Goal: Task Accomplishment & Management: Use online tool/utility

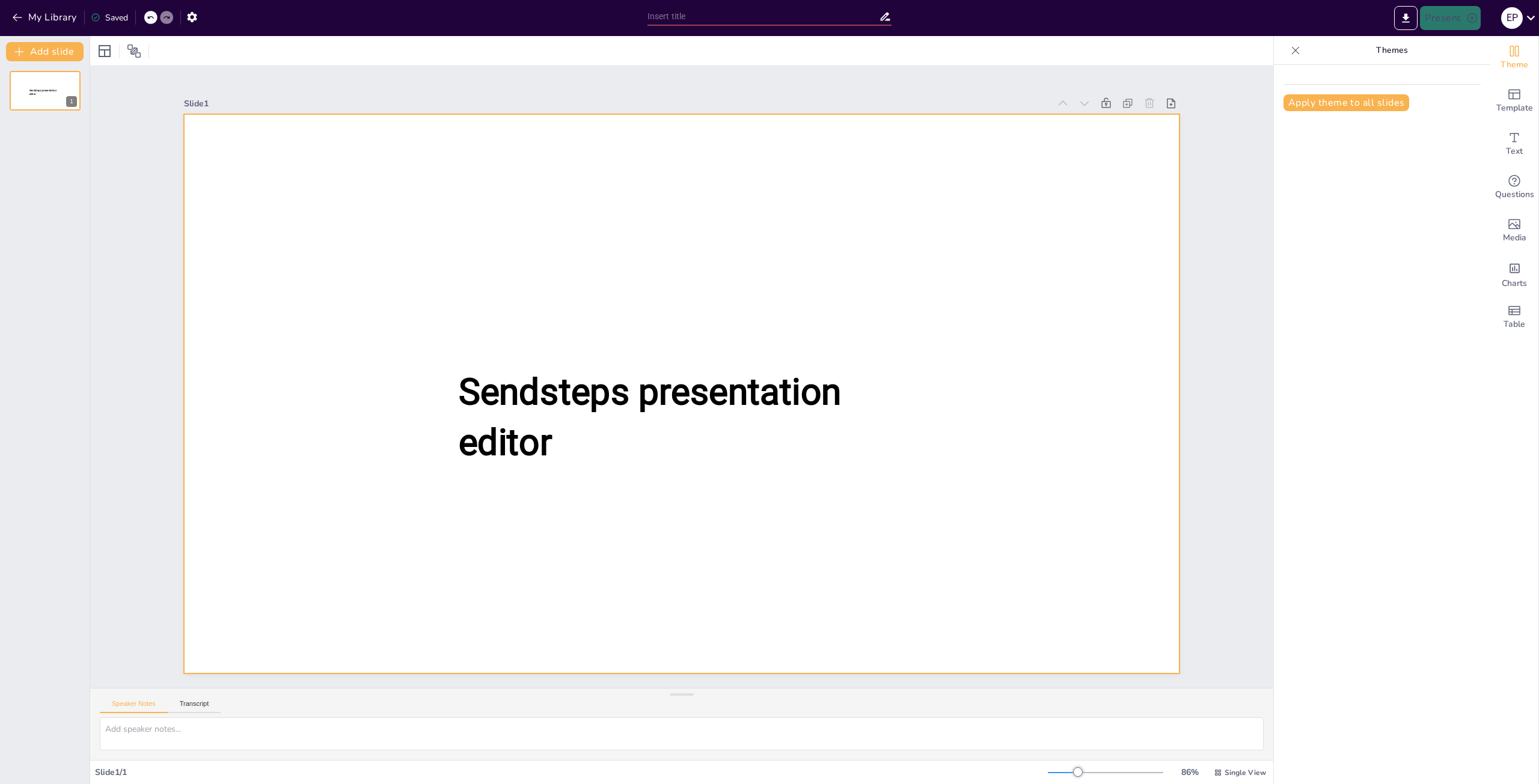
type input "El Legado [PERSON_NAME] de la Quadra: Un Viaje de Aprendizaje y Descubrimiento"
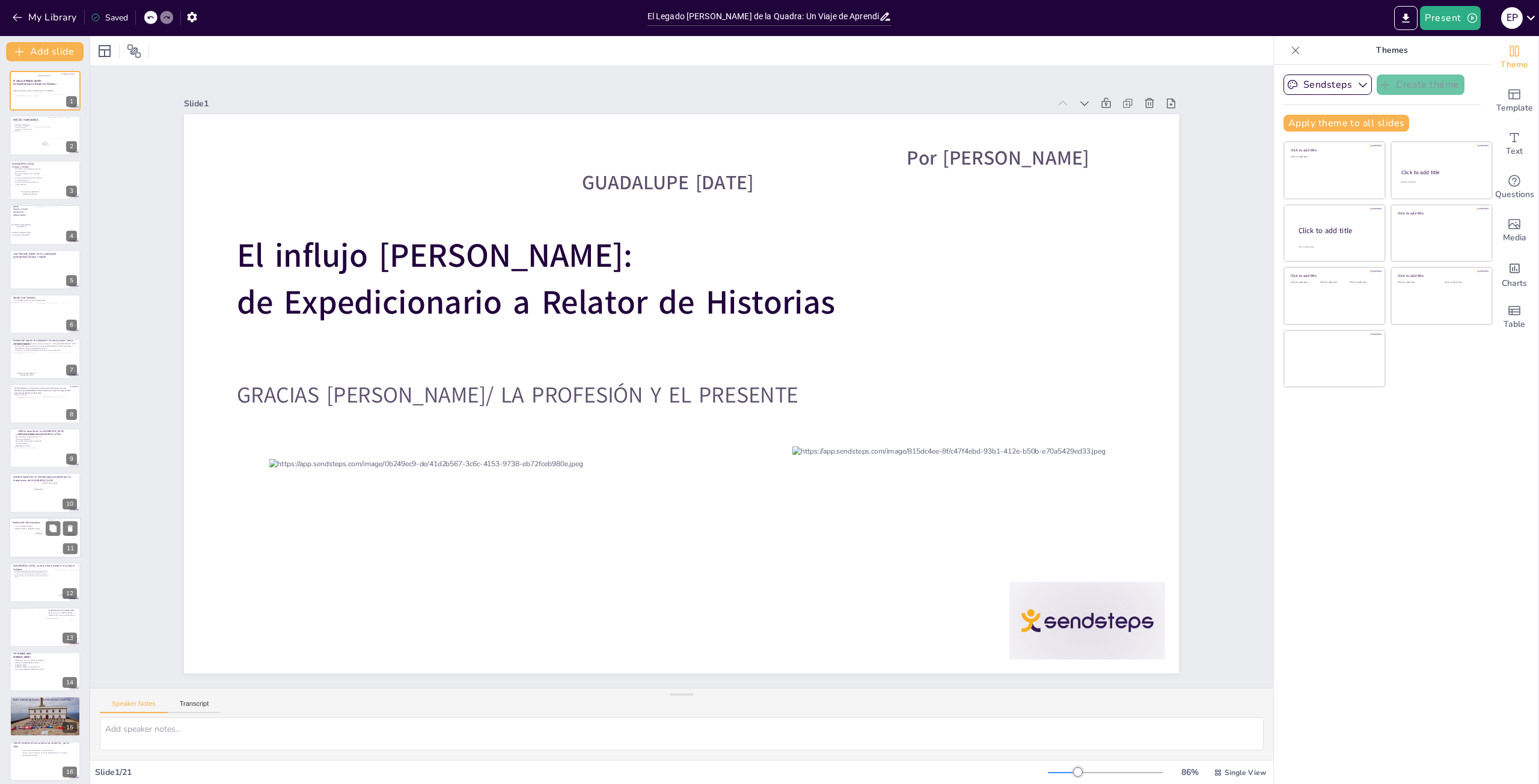
click at [43, 528] on div at bounding box center [45, 537] width 72 height 41
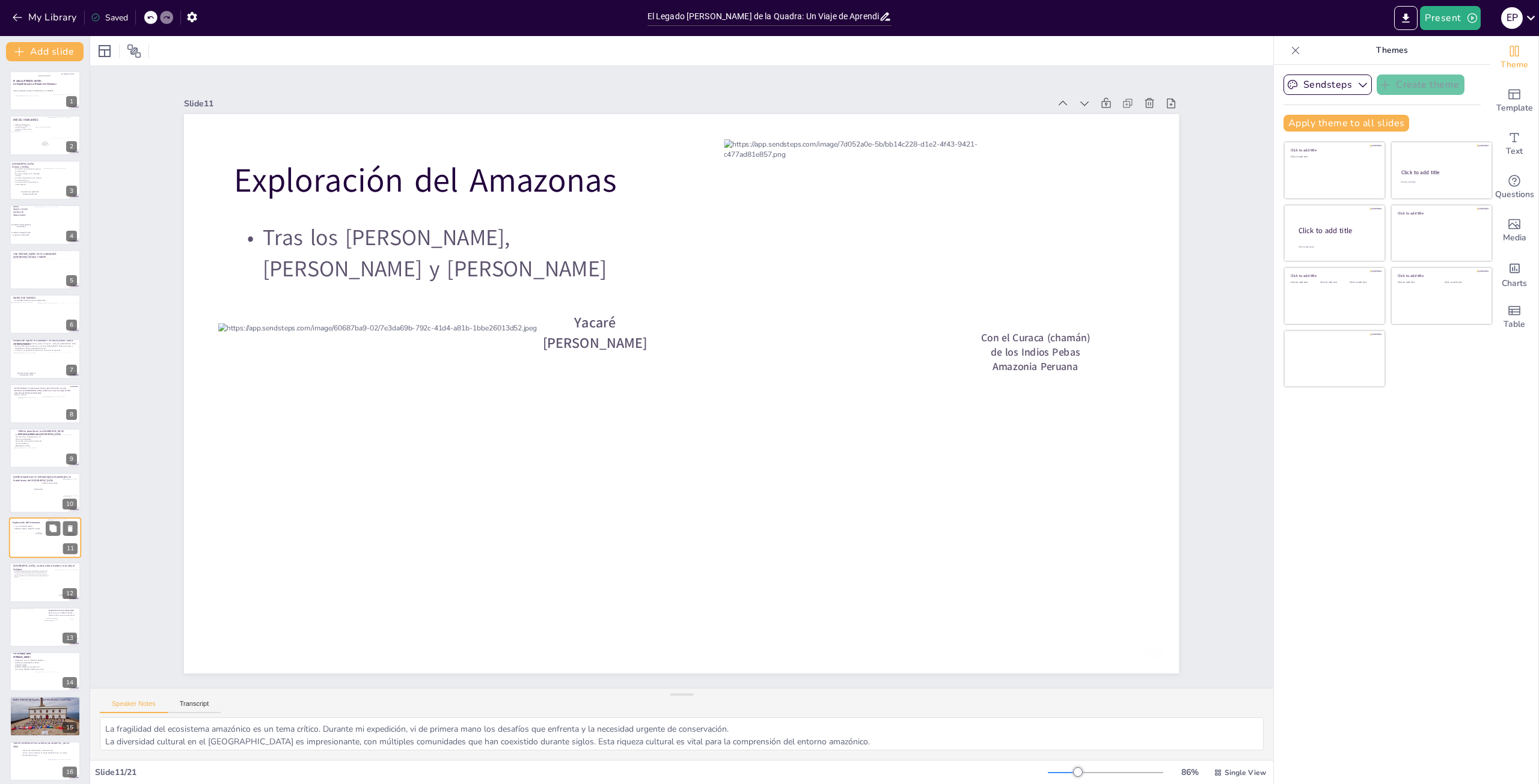
scroll to position [115, 0]
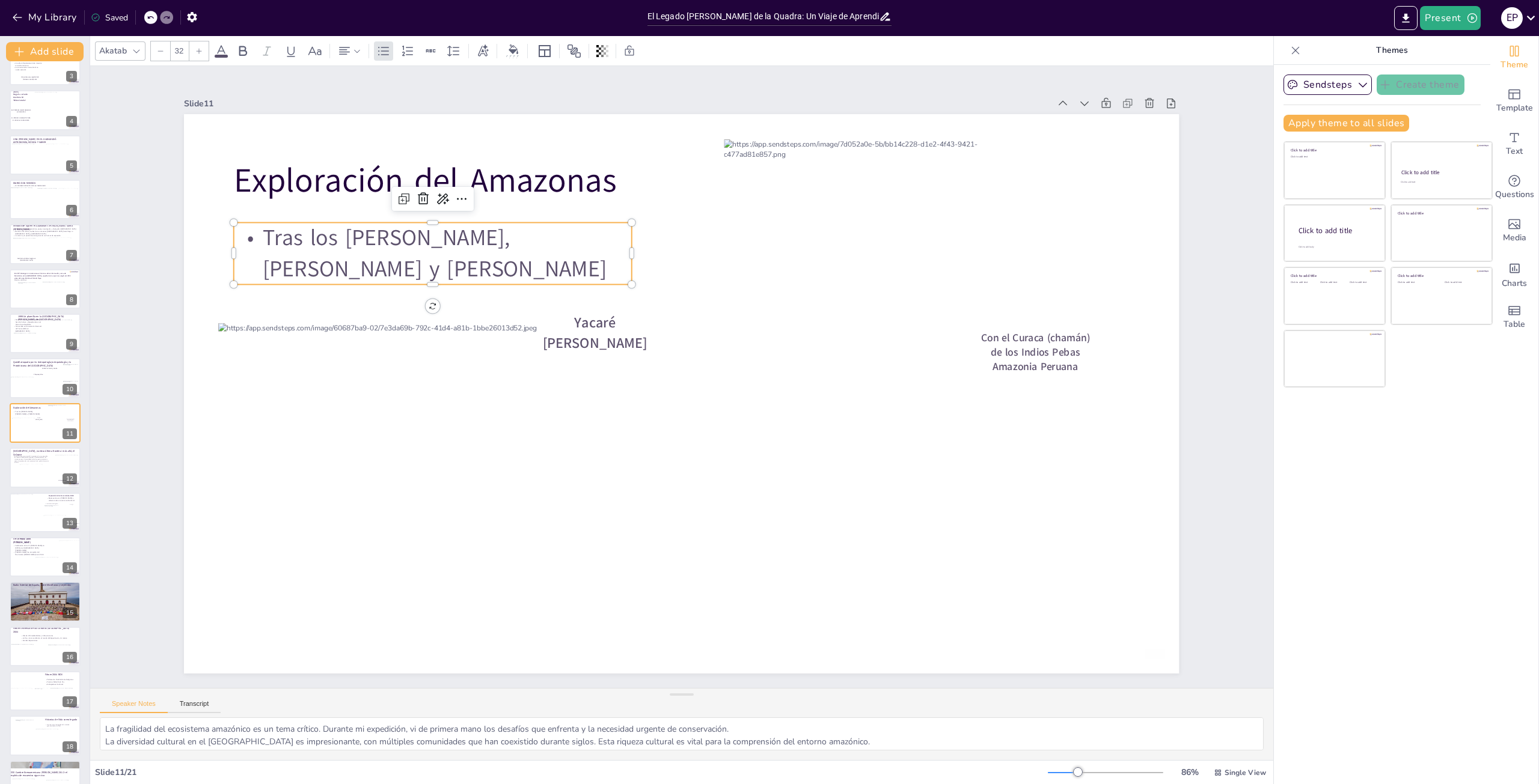
click at [588, 259] on p "Tras los [PERSON_NAME], [PERSON_NAME] y [PERSON_NAME]" at bounding box center [432, 253] width 398 height 62
click at [592, 262] on p "Tras los [PERSON_NAME], [PERSON_NAME] y [PERSON_NAME]" at bounding box center [432, 253] width 398 height 62
drag, startPoint x: 591, startPoint y: 264, endPoint x: 249, endPoint y: 229, distance: 343.8
click at [249, 229] on p "Tras los [PERSON_NAME], [PERSON_NAME] y [PERSON_NAME]" at bounding box center [432, 253] width 398 height 62
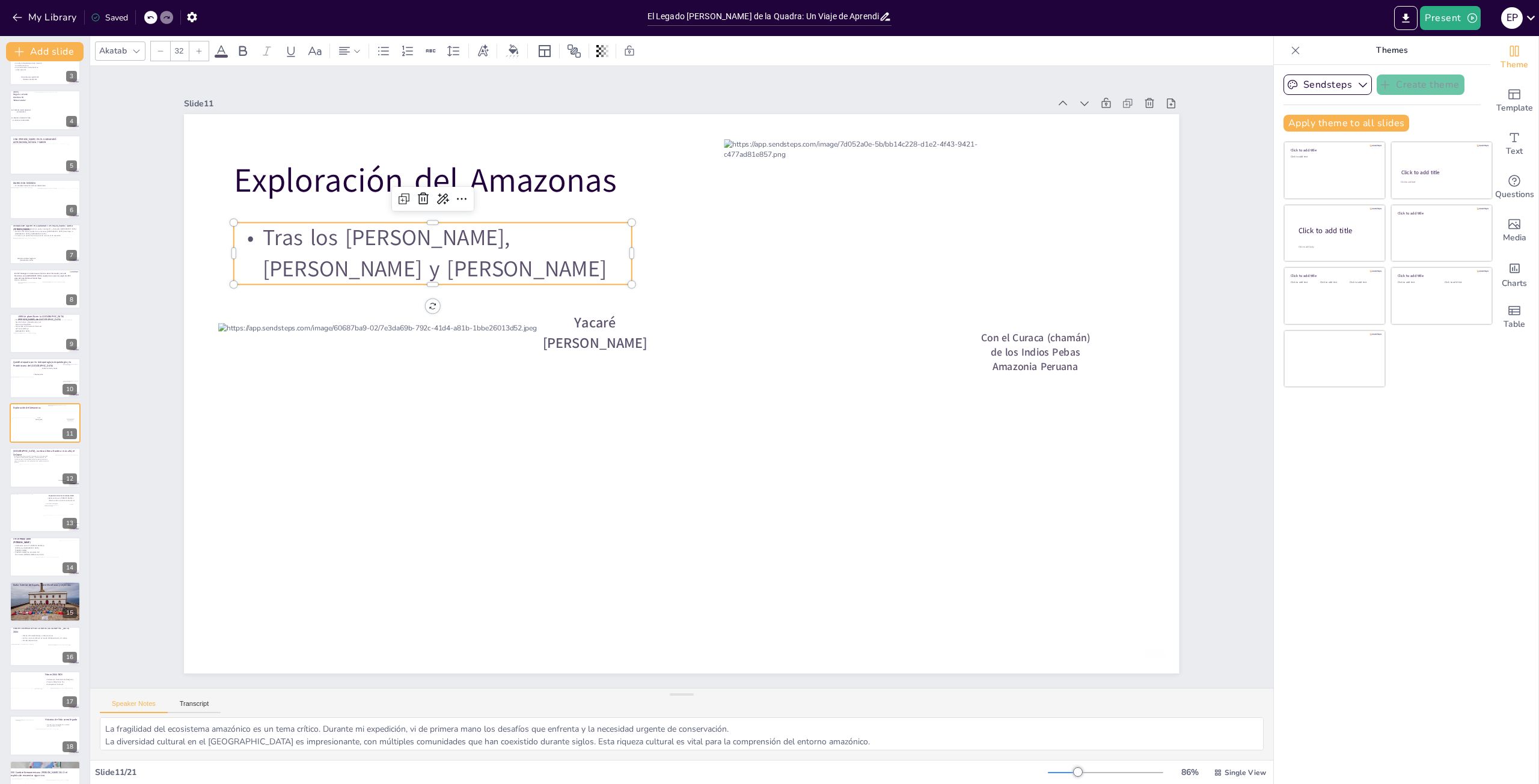
copy p "Tras los [PERSON_NAME], [PERSON_NAME] y [PERSON_NAME]"
click at [27, 469] on div at bounding box center [33, 480] width 27 height 31
type textarea "Comunicar es más que informar; es transformar realidades. [PERSON_NAME] me ense…"
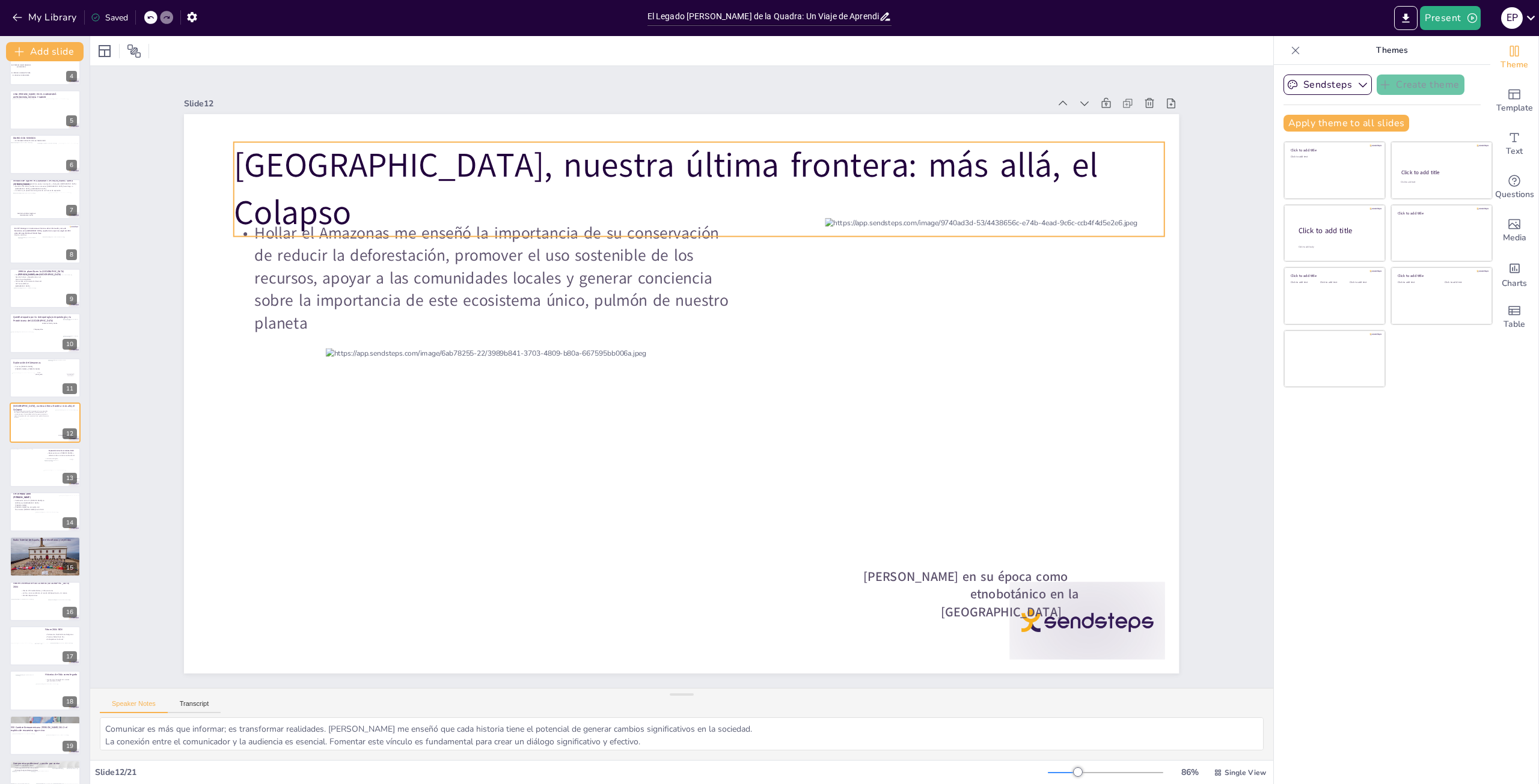
click at [924, 192] on span "[GEOGRAPHIC_DATA], nuestra última frontera: más allá, el Colapso" at bounding box center [666, 189] width 864 height 93
click at [1051, 174] on span "[GEOGRAPHIC_DATA], nuestra última frontera: más allá, el Colapso" at bounding box center [666, 189] width 864 height 93
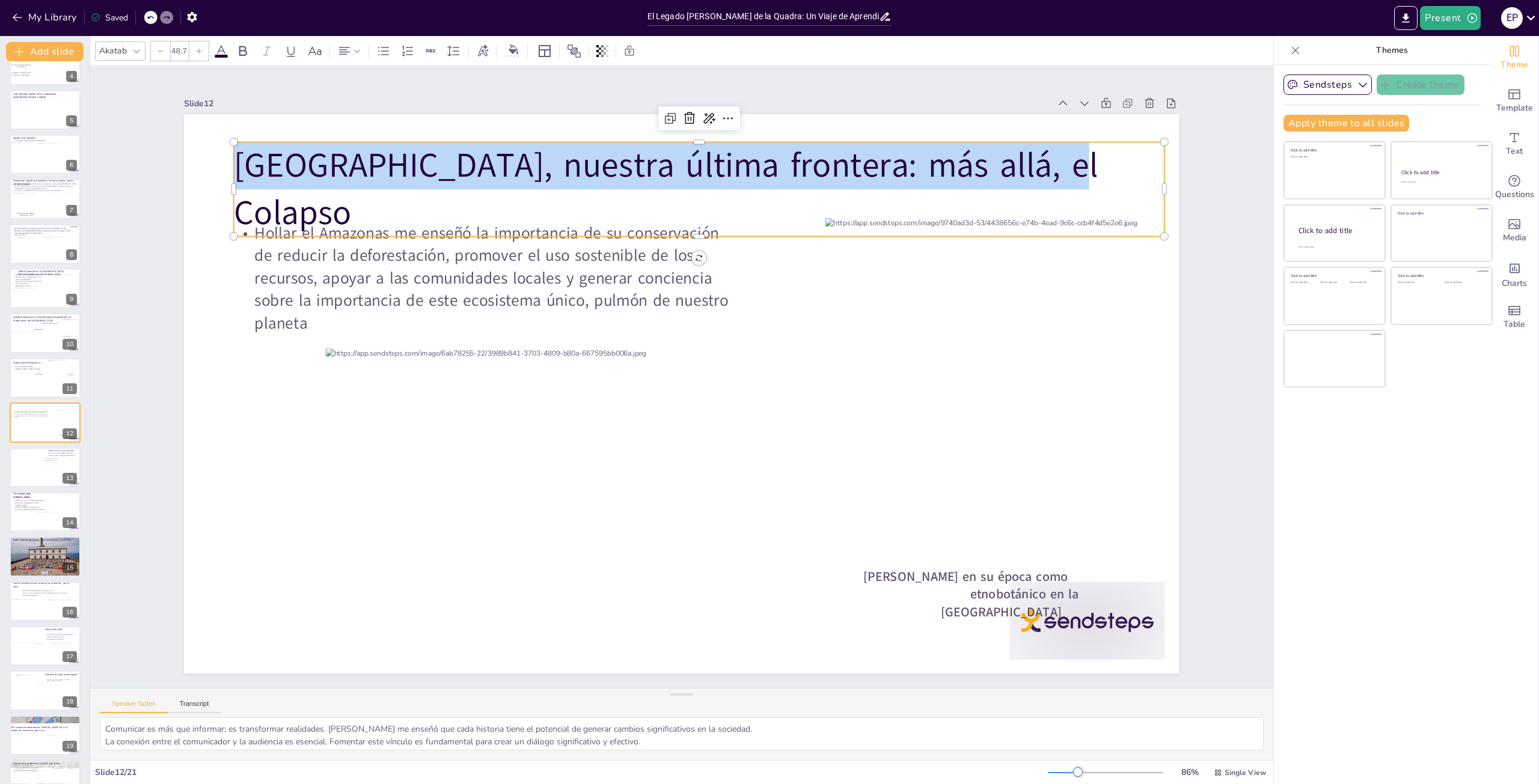
drag, startPoint x: 1051, startPoint y: 174, endPoint x: 224, endPoint y: 160, distance: 827.1
click at [224, 160] on div "Hollar el Amazonas me enseñó la importancia de su conservación de reducir la de…" at bounding box center [681, 394] width 995 height 559
copy span "[GEOGRAPHIC_DATA], nuestra última frontera: más allá, el Colapso"
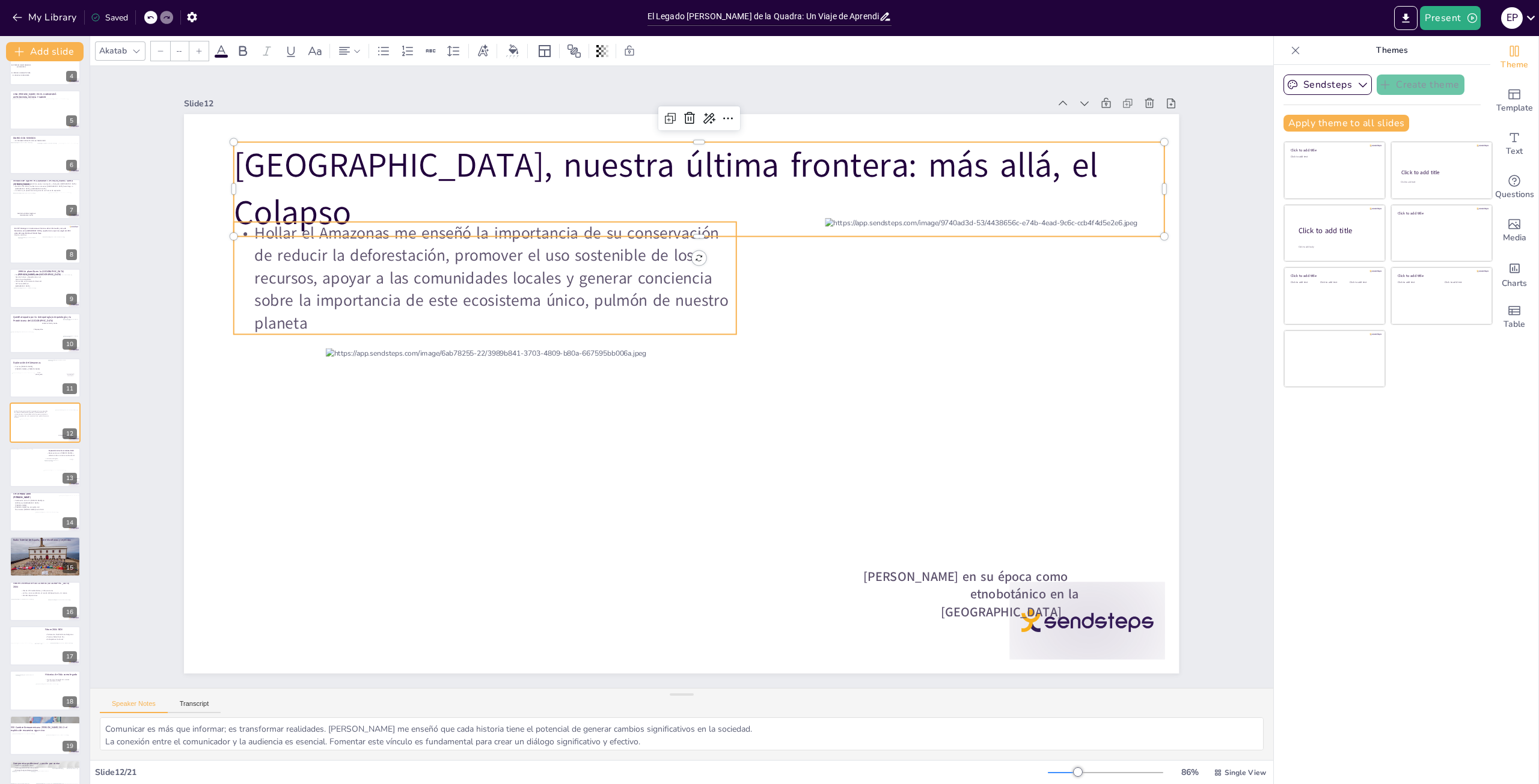
type input "31"
click at [442, 289] on span "Hollar el Amazonas me enseñó la importancia de su conservación de reducir la de…" at bounding box center [492, 278] width 474 height 112
click at [302, 313] on span "Hollar el Amazonas me enseñó la importancia de su conservación de reducir la de…" at bounding box center [492, 274] width 474 height 112
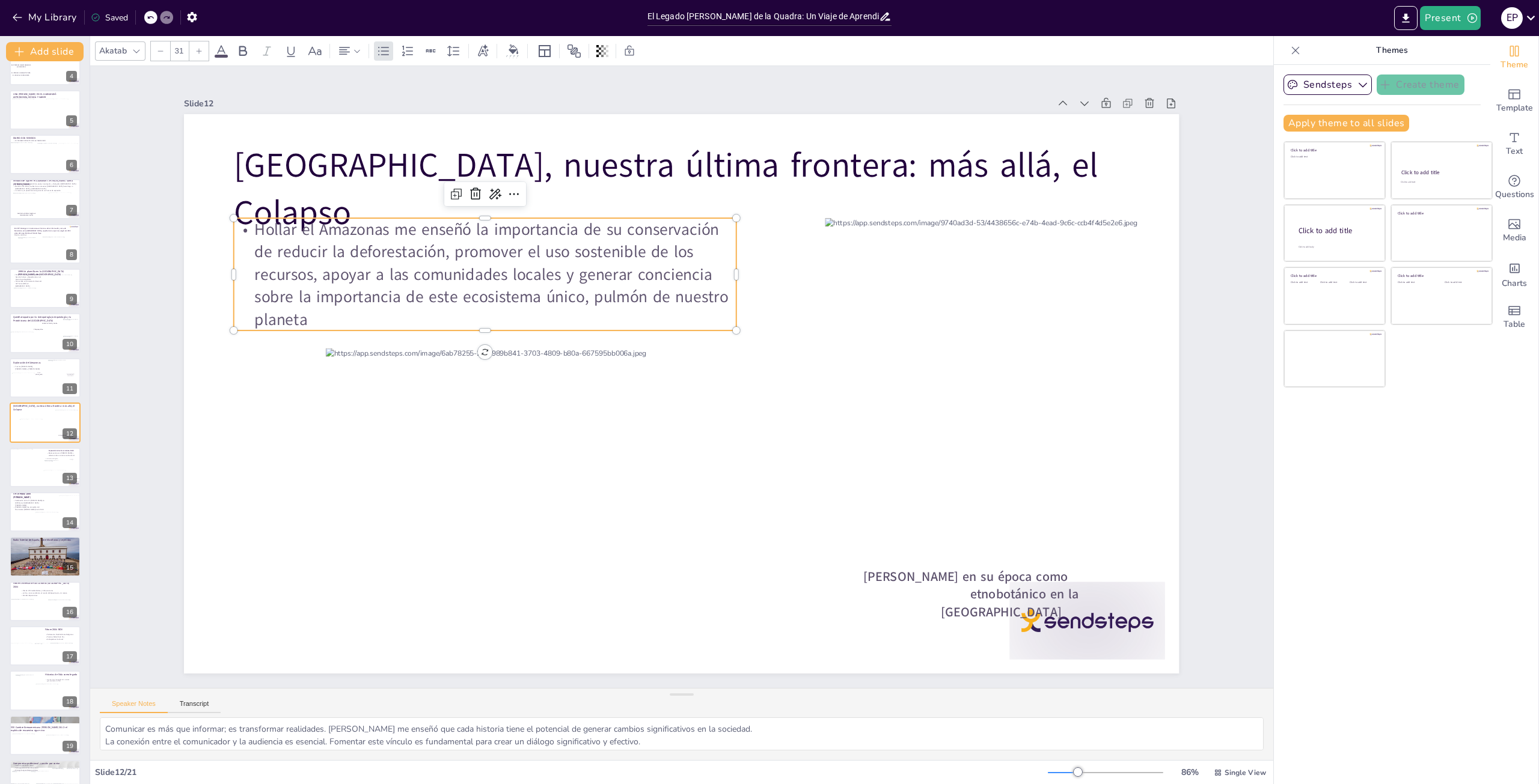
drag, startPoint x: 302, startPoint y: 313, endPoint x: 249, endPoint y: 222, distance: 105.3
click at [255, 222] on span "Hollar el Amazonas me enseñó la importancia de su conservación de reducir la de…" at bounding box center [492, 274] width 474 height 112
copy span "Hollar el Amazonas me enseñó la importancia de su conservación de reducir la de…"
click at [21, 461] on div at bounding box center [26, 464] width 32 height 32
type textarea "La celebración del cumpleaños [PERSON_NAME] con [PERSON_NAME] fue un evento mág…"
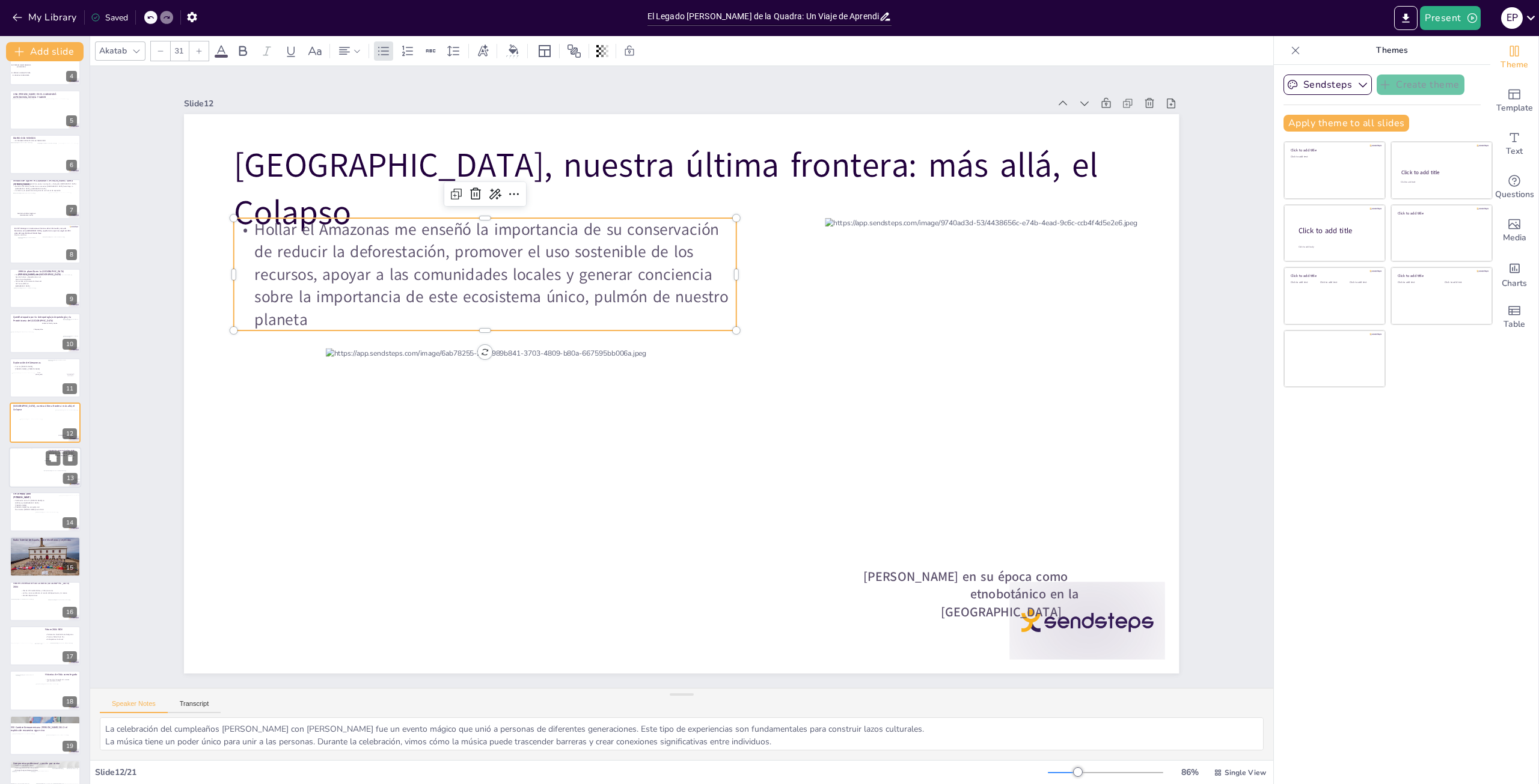
scroll to position [204, 0]
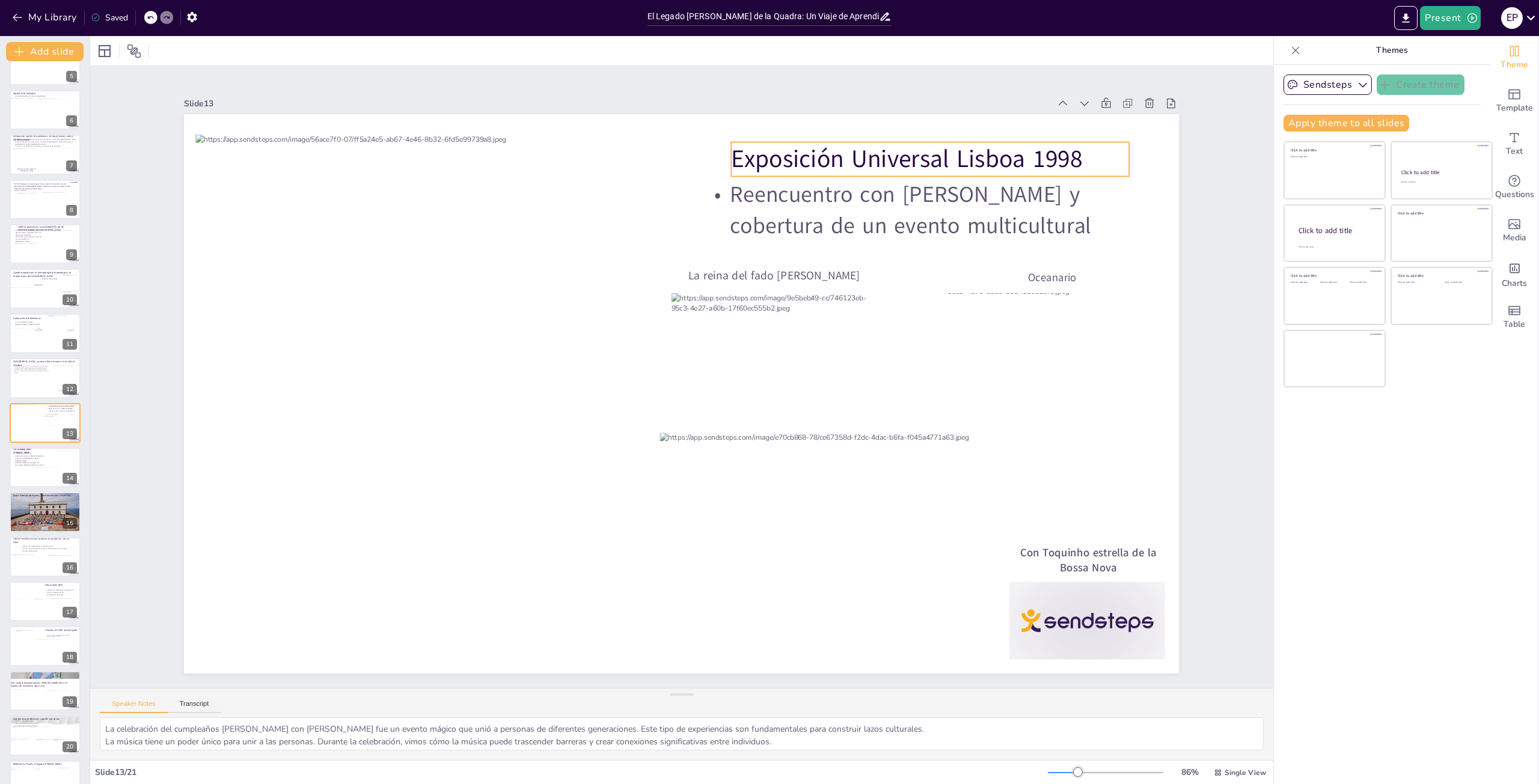
click at [1076, 155] on p "Exposición Universal Lisboa 1998" at bounding box center [930, 159] width 398 height 34
